Goal: Information Seeking & Learning: Learn about a topic

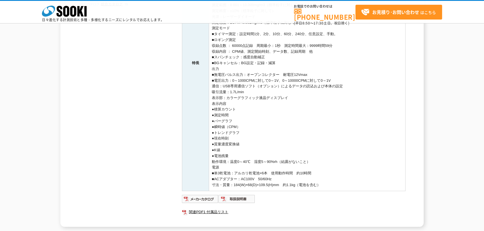
scroll to position [127, 0]
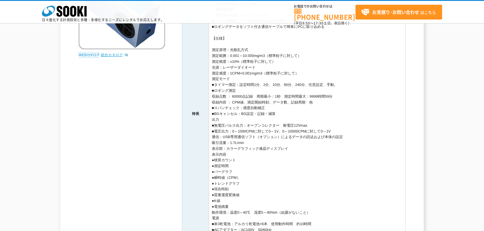
click at [112, 53] on link "総合カタログ" at bounding box center [114, 55] width 27 height 4
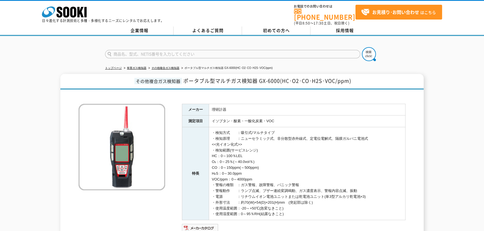
click at [282, 78] on span "ポータブル型マルチガス検知器 GX-6000(HC･O2･CO･H2S･VOC/ppm)" at bounding box center [267, 81] width 168 height 8
drag, startPoint x: 281, startPoint y: 78, endPoint x: 352, endPoint y: 78, distance: 71.5
click at [352, 78] on h1 "その他複合ガス検知器 ポータブル型マルチガス検知器 GX-6000(HC･O2･CO･H2S･VOC/ppm)" at bounding box center [241, 82] width 363 height 16
copy span "HC･O2･CO･H2S･VOC/ppm)"
